Goal: Task Accomplishment & Management: Use online tool/utility

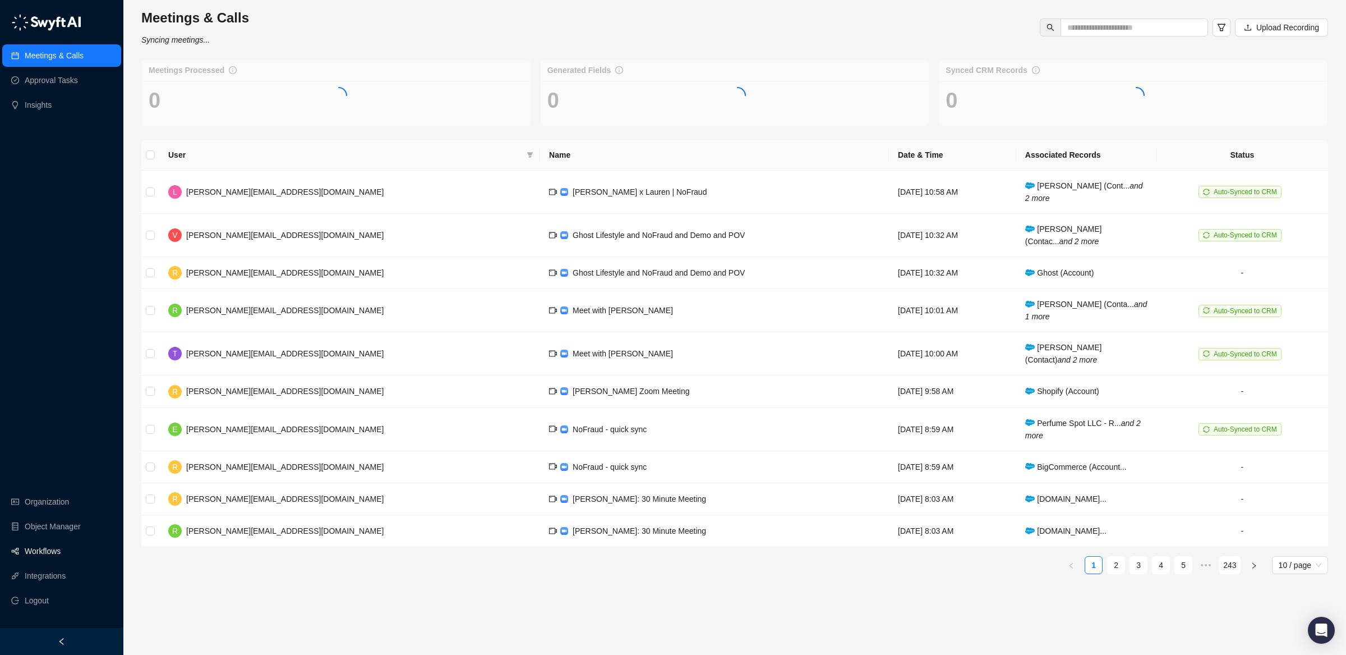
click at [61, 549] on link "Workflows" at bounding box center [43, 551] width 36 height 22
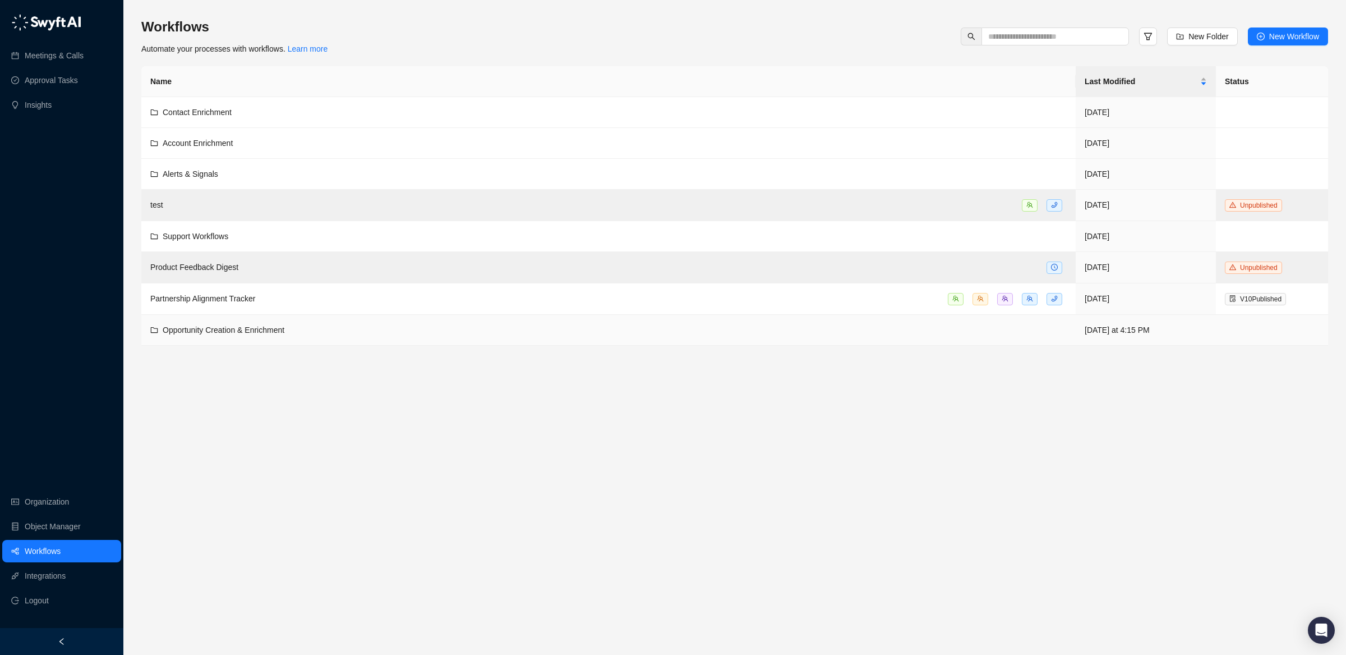
drag, startPoint x: 369, startPoint y: 329, endPoint x: 362, endPoint y: 326, distance: 7.5
click at [369, 329] on div "Opportunity Creation & Enrichment" at bounding box center [608, 330] width 917 height 12
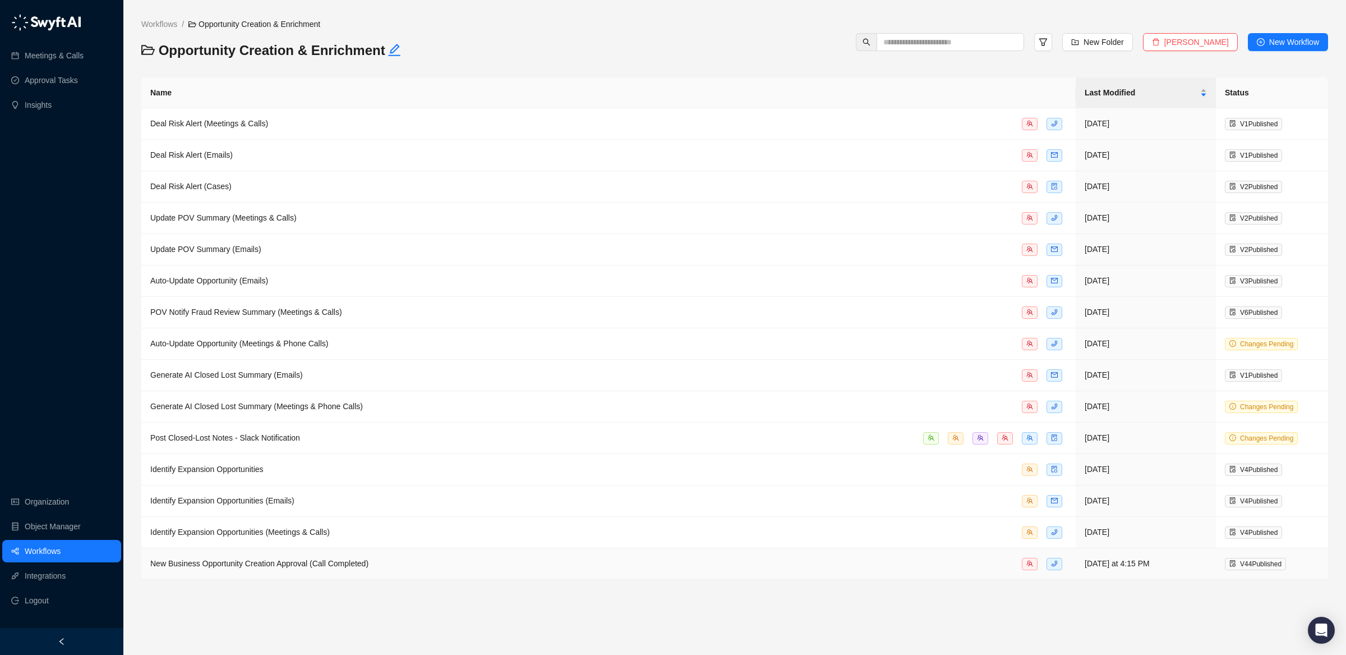
click at [526, 569] on div "New Business Opportunity Creation Approval (Call Completed)" at bounding box center [608, 563] width 917 height 13
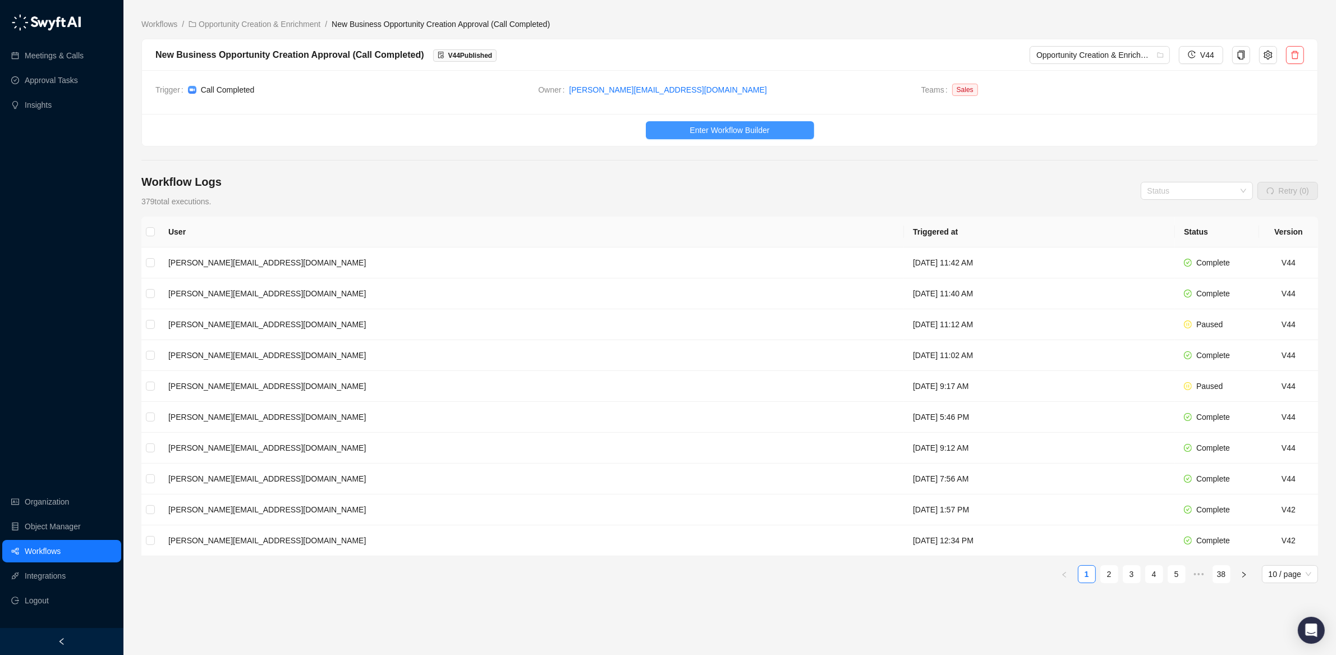
click at [671, 131] on button "Enter Workflow Builder" at bounding box center [730, 130] width 168 height 18
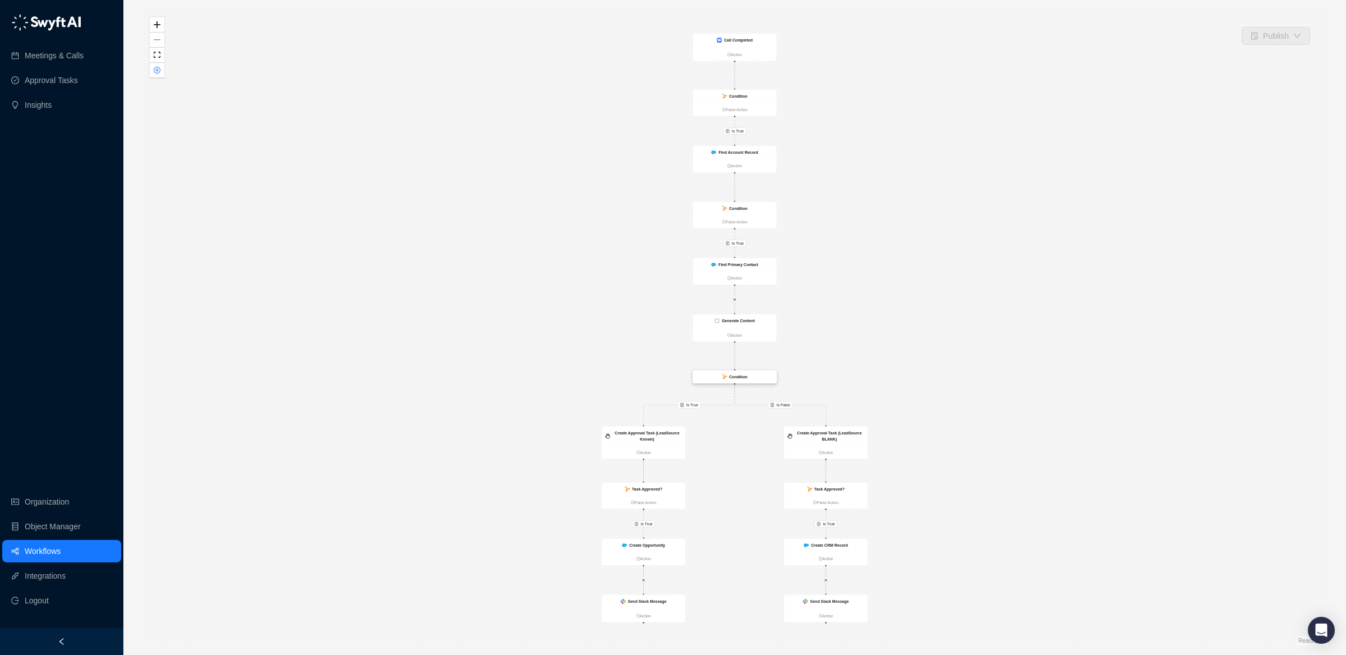
click at [756, 380] on div "Condition" at bounding box center [735, 376] width 84 height 13
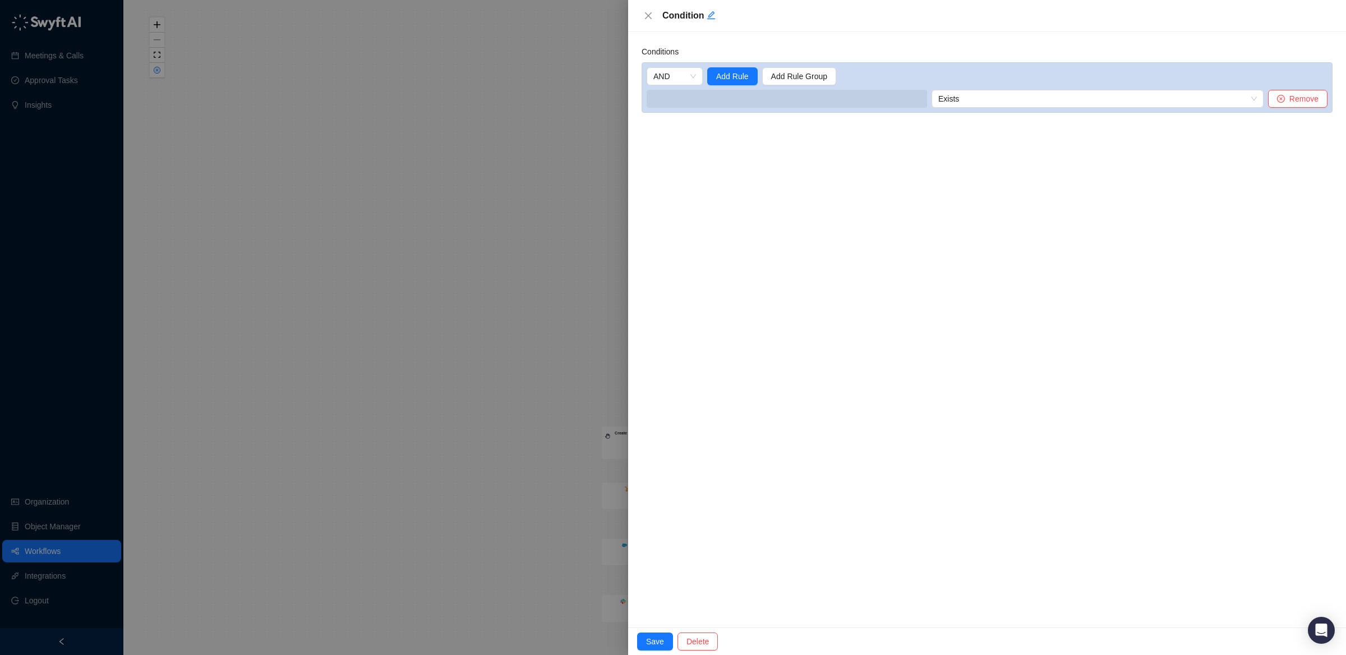
click at [435, 295] on div at bounding box center [673, 327] width 1346 height 655
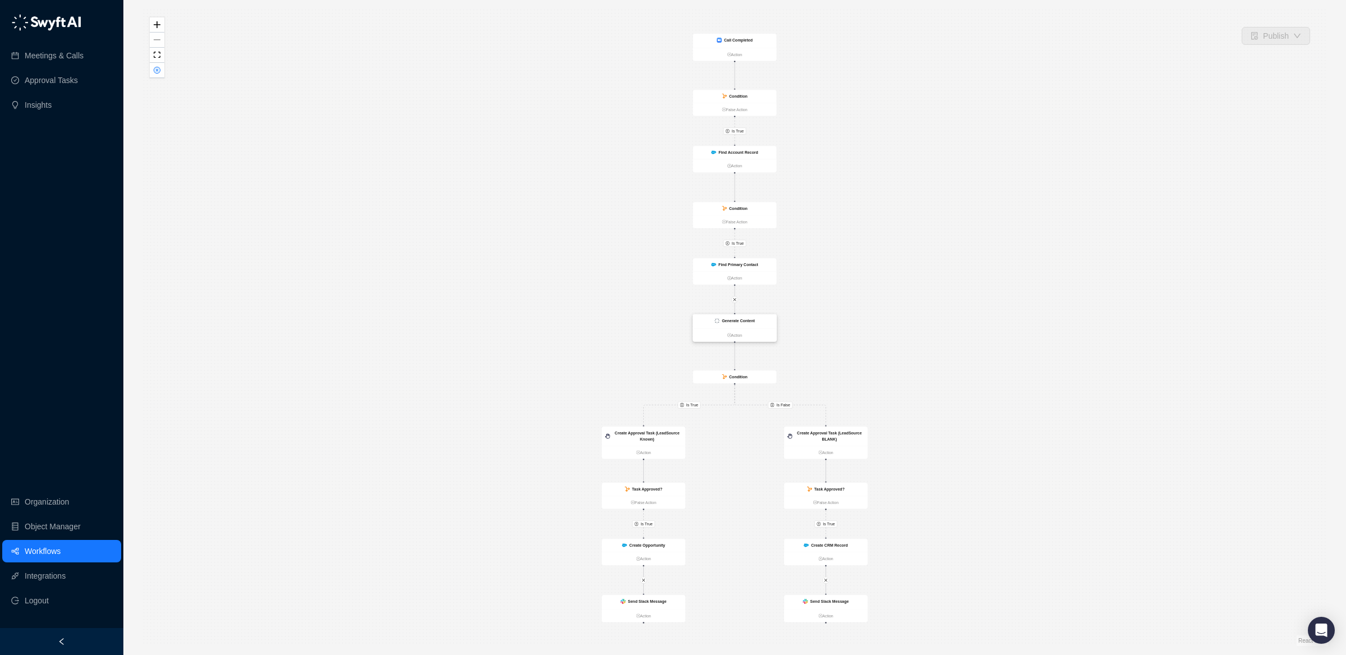
click at [753, 331] on ul "Action" at bounding box center [735, 334] width 84 height 13
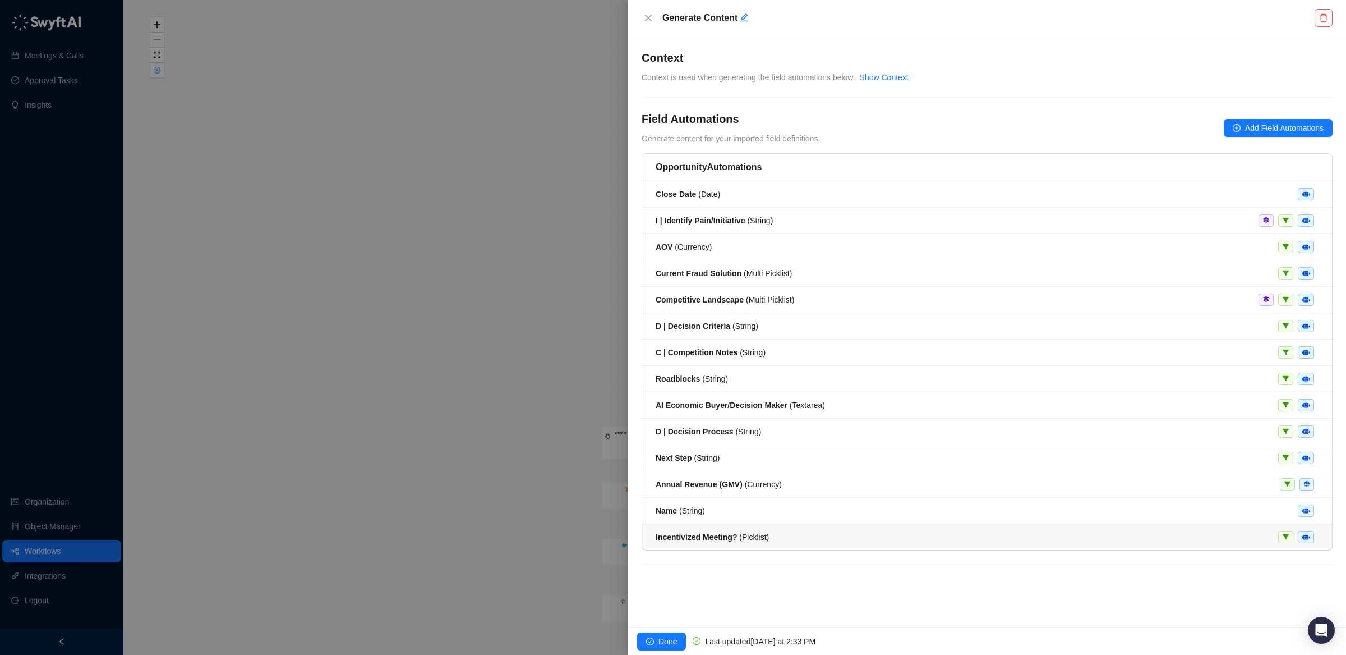
click at [918, 543] on div "Incentivized Meeting? ( Picklist )" at bounding box center [987, 537] width 663 height 12
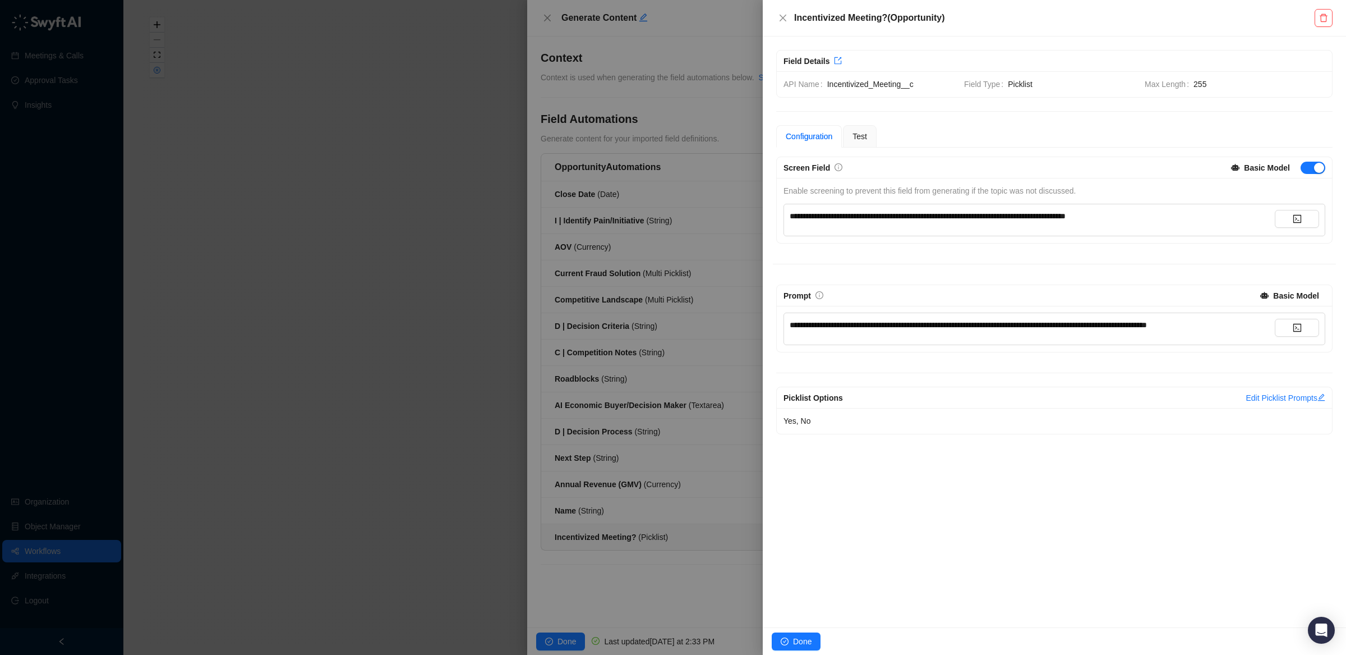
click at [460, 397] on div at bounding box center [673, 327] width 1346 height 655
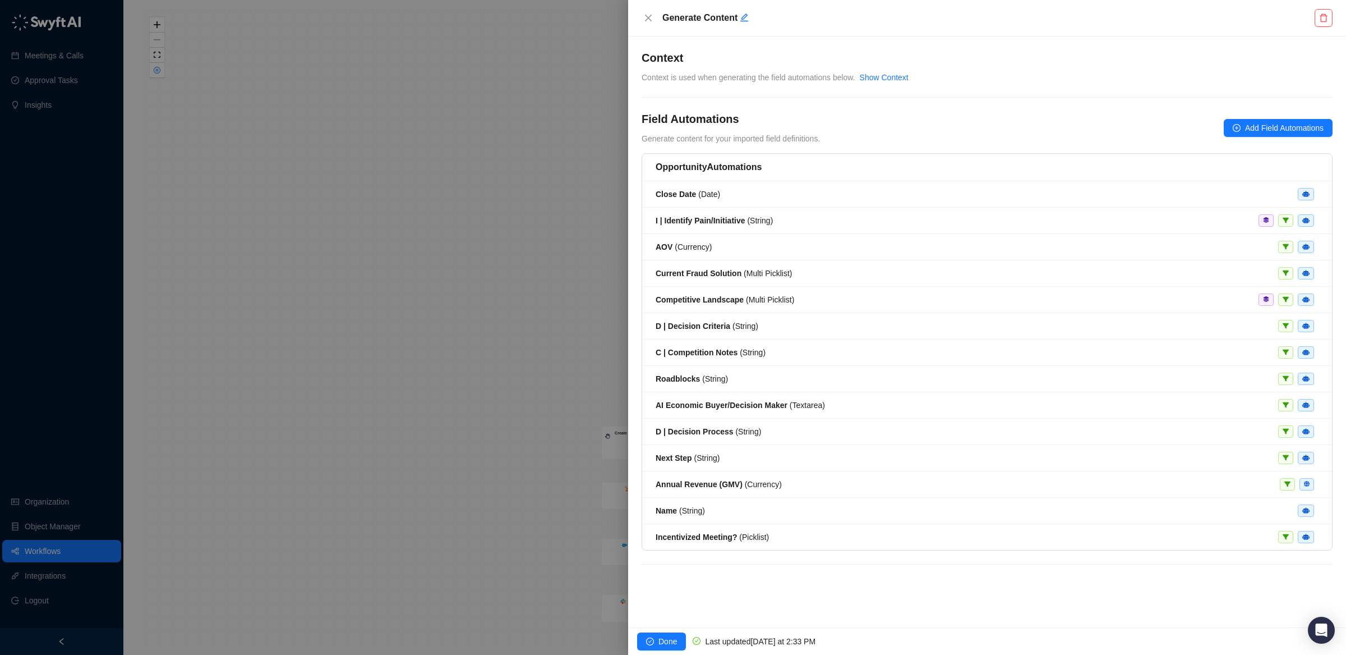
click at [460, 397] on div at bounding box center [673, 327] width 1346 height 655
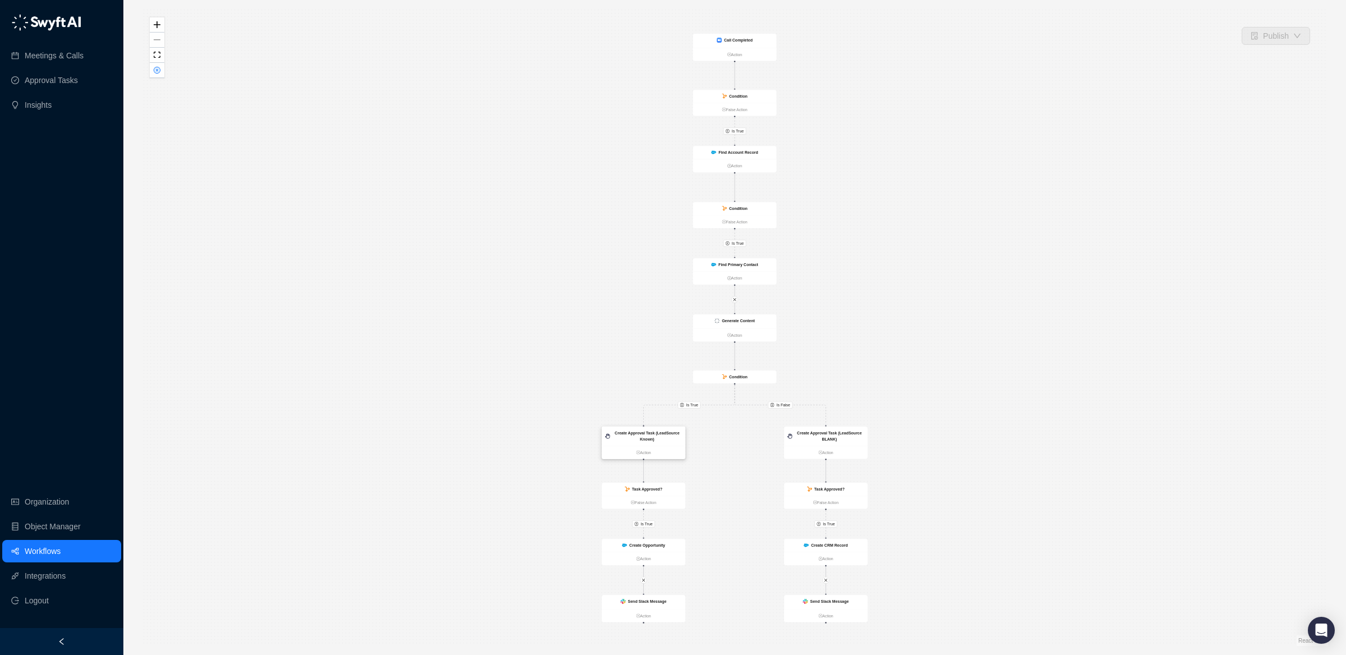
click at [667, 431] on strong "Create Approval Task (LeadSource Known)" at bounding box center [647, 436] width 65 height 11
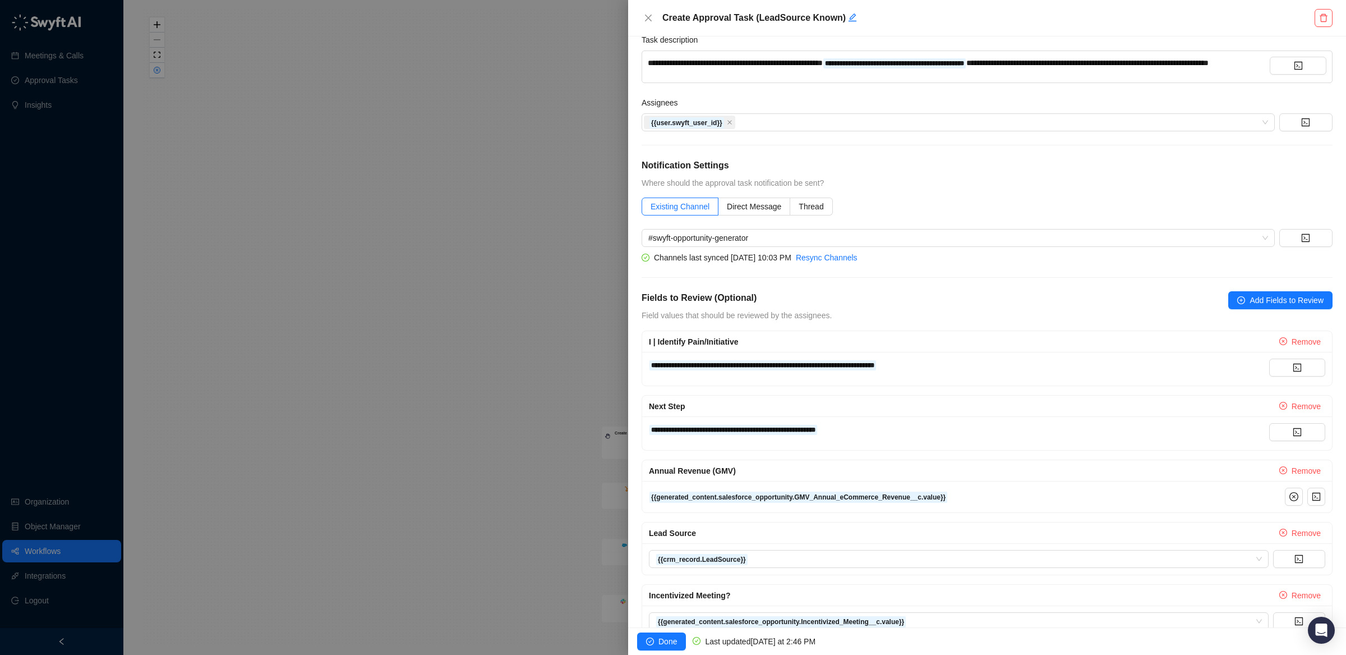
scroll to position [159, 0]
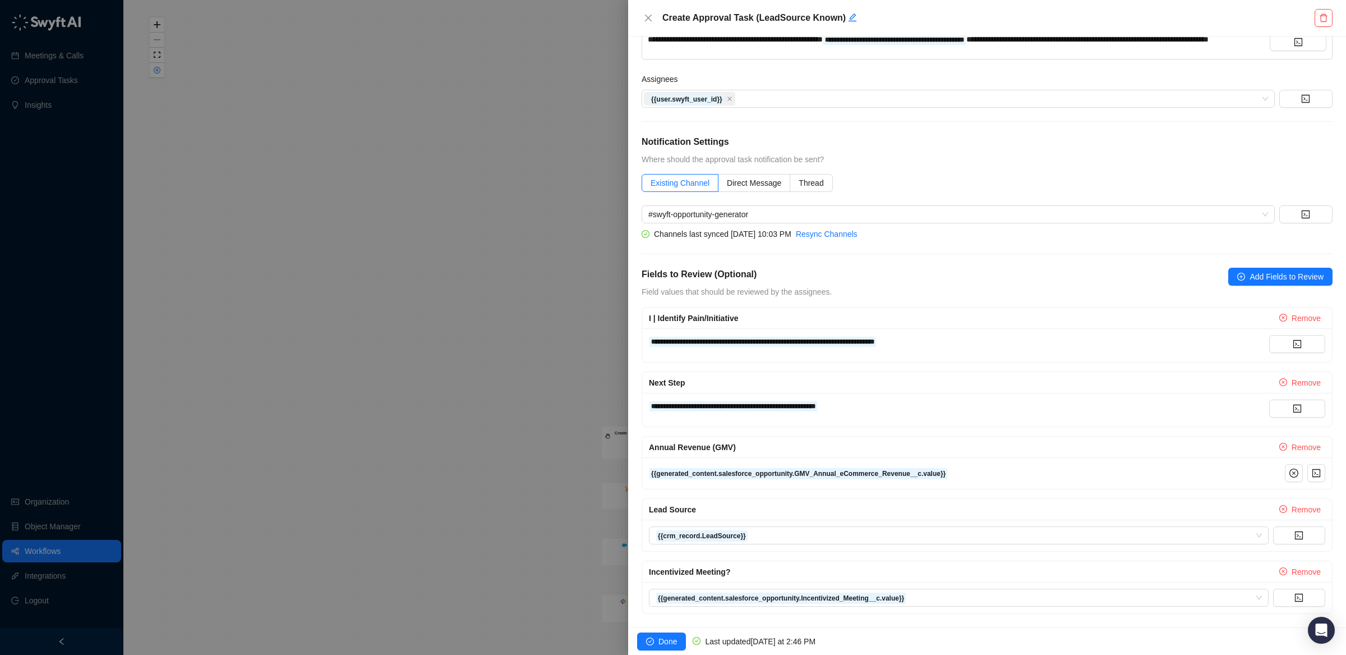
click at [472, 337] on div at bounding box center [673, 327] width 1346 height 655
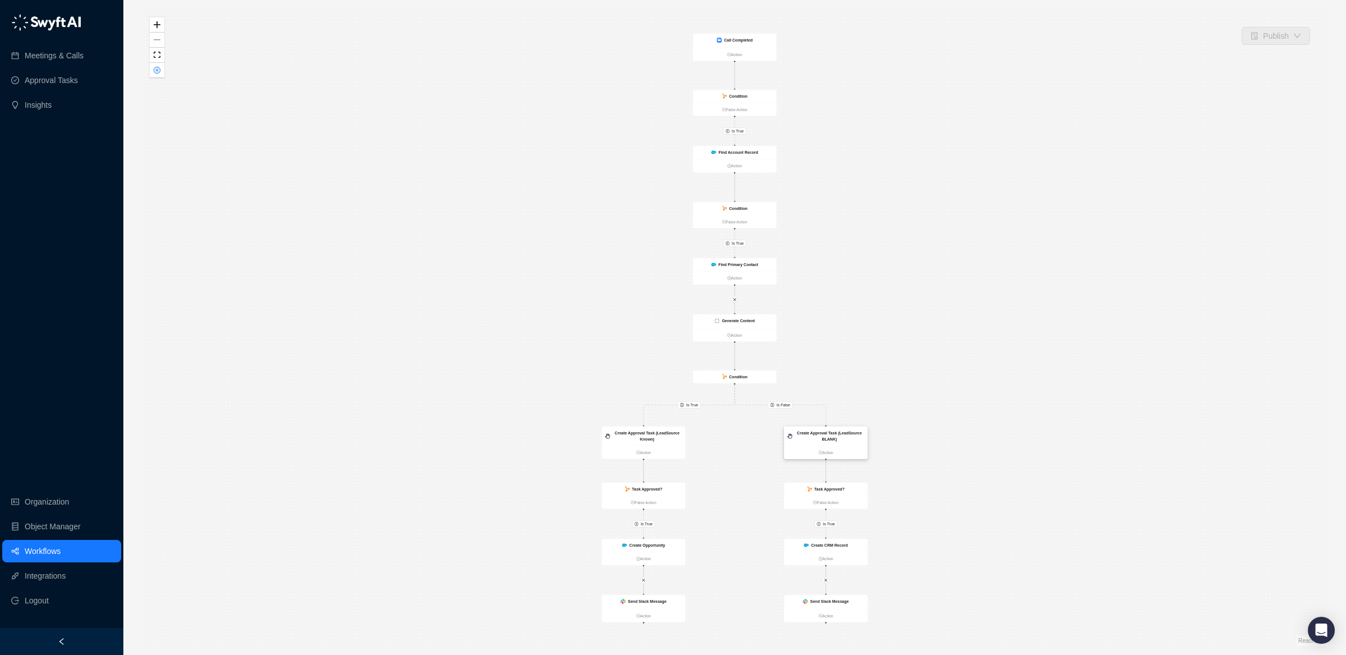
click at [827, 439] on strong "Create Approval Task (LeadSource BLANK)" at bounding box center [829, 436] width 65 height 11
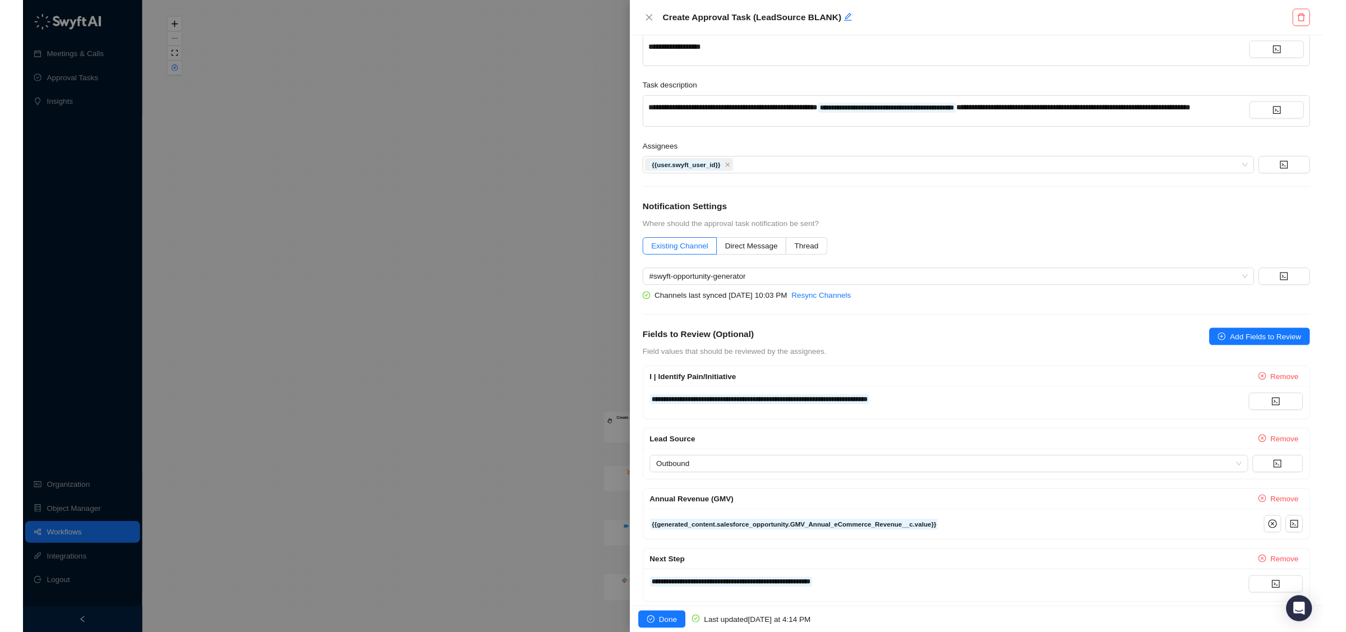
scroll to position [159, 0]
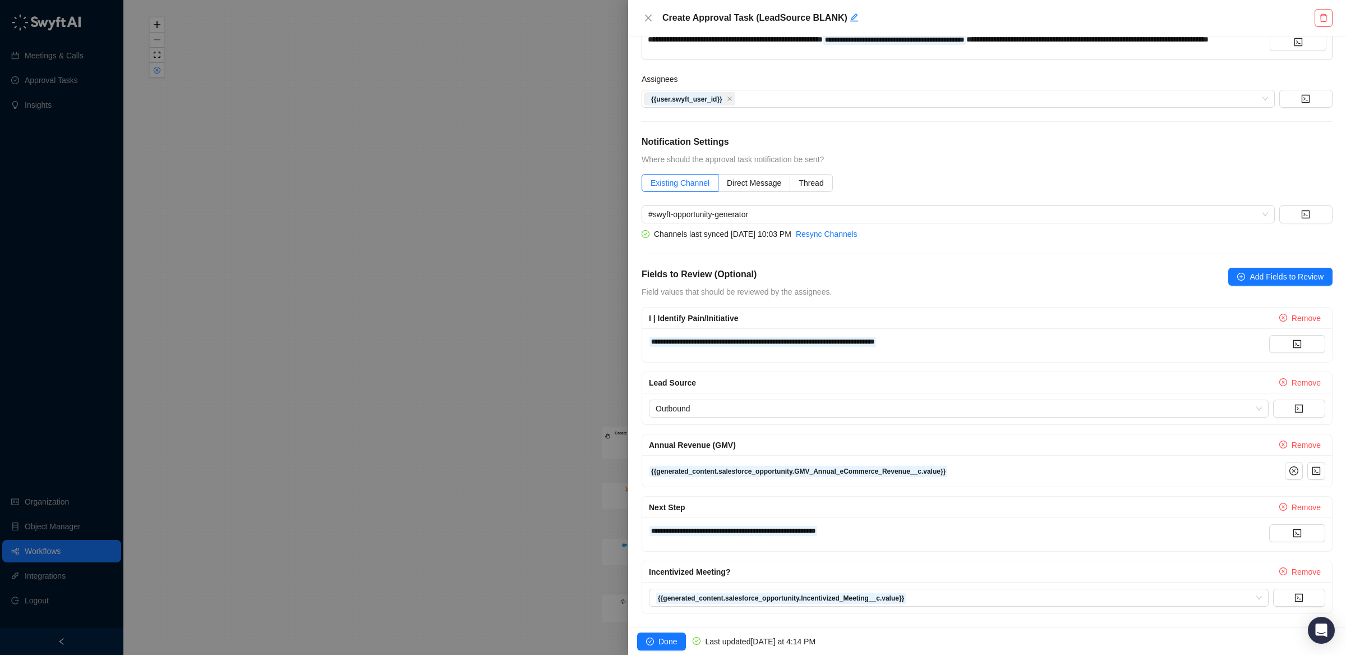
drag, startPoint x: 538, startPoint y: 364, endPoint x: 539, endPoint y: 358, distance: 5.6
click at [539, 360] on div at bounding box center [673, 327] width 1346 height 655
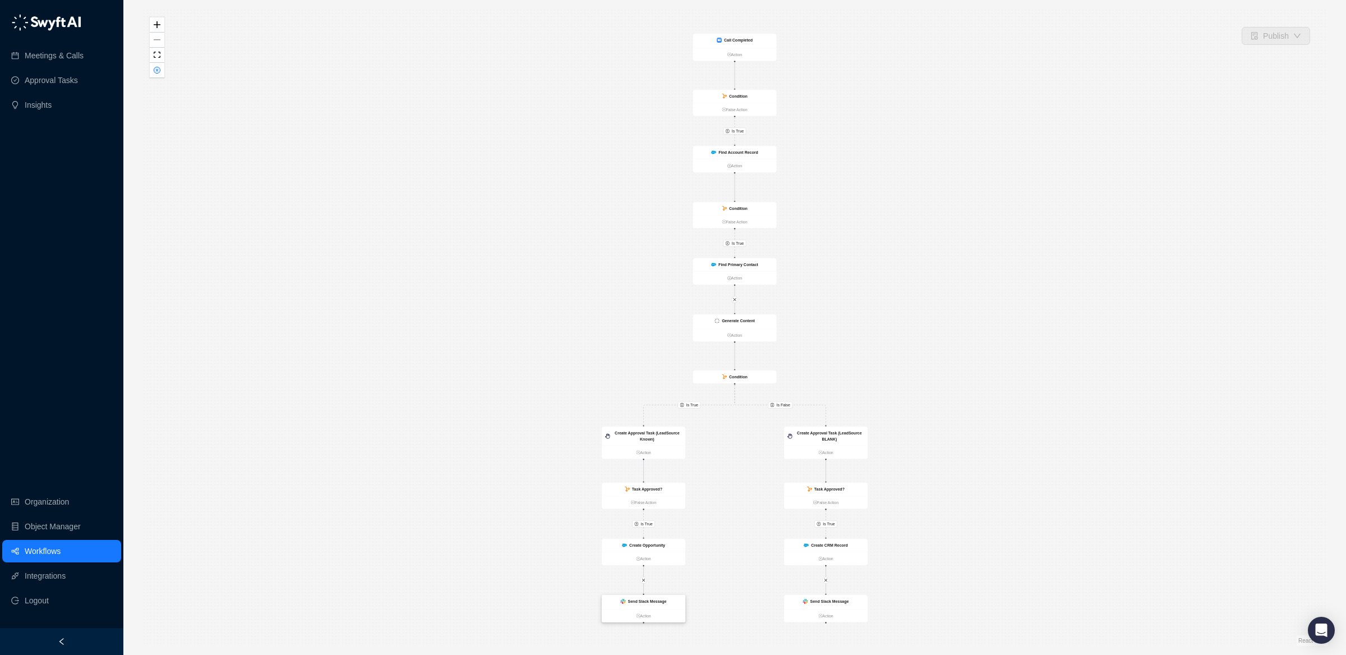
click at [666, 608] on div "Send Slack Message" at bounding box center [644, 602] width 84 height 14
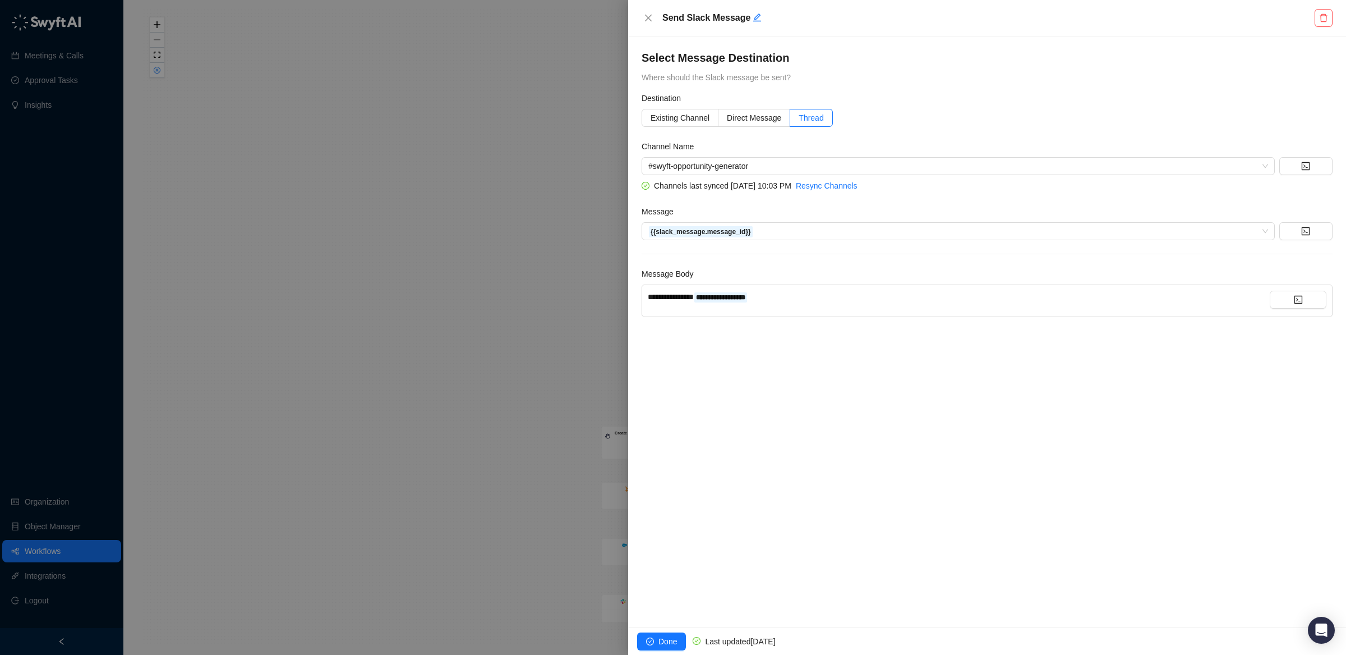
click at [388, 419] on div at bounding box center [673, 327] width 1346 height 655
